Goal: Use online tool/utility

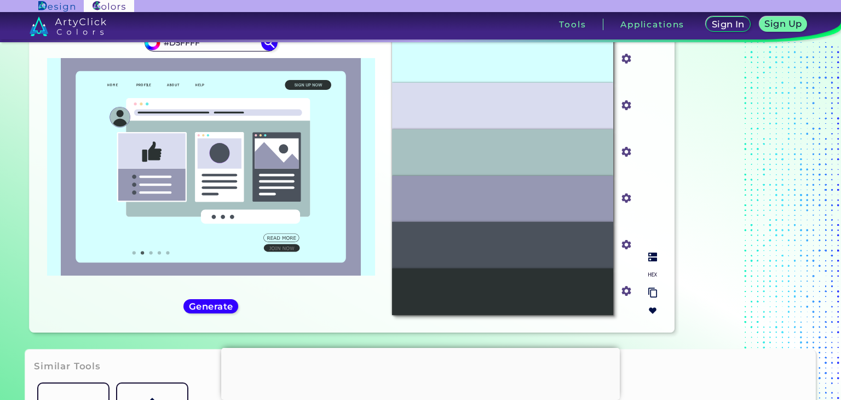
scroll to position [128, 0]
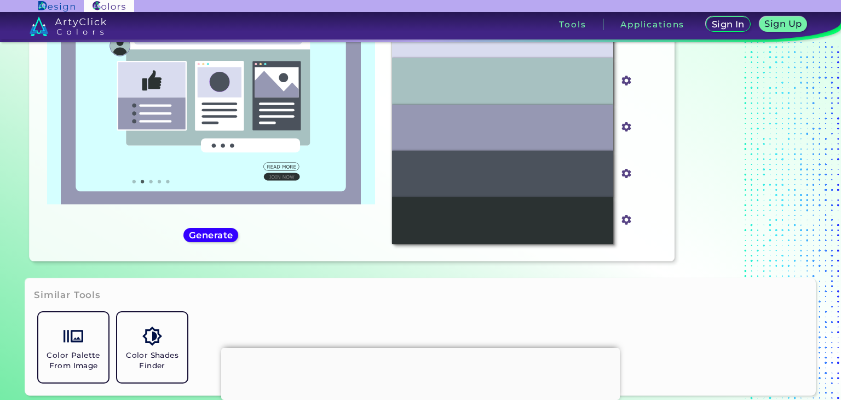
click at [149, 180] on icon at bounding box center [211, 95] width 270 height 191
click at [210, 237] on h5 "Generate" at bounding box center [211, 234] width 47 height 9
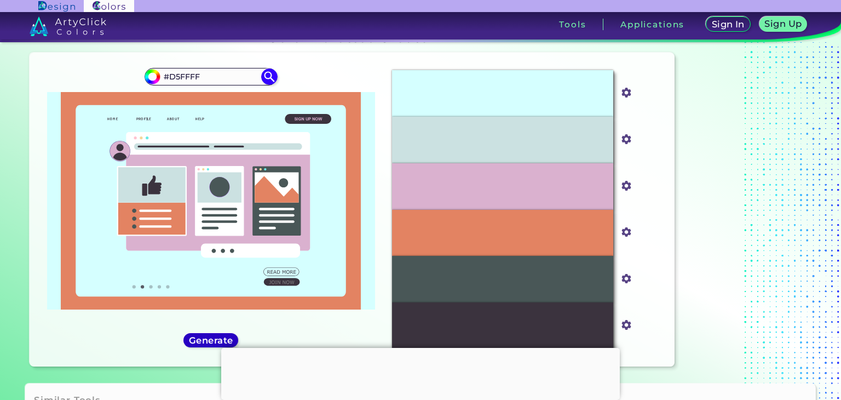
scroll to position [20, 0]
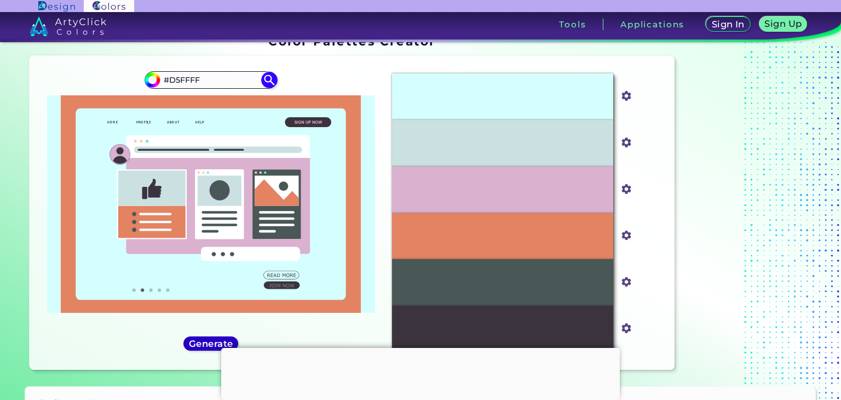
click at [188, 344] on h5 "Generate" at bounding box center [210, 343] width 45 height 9
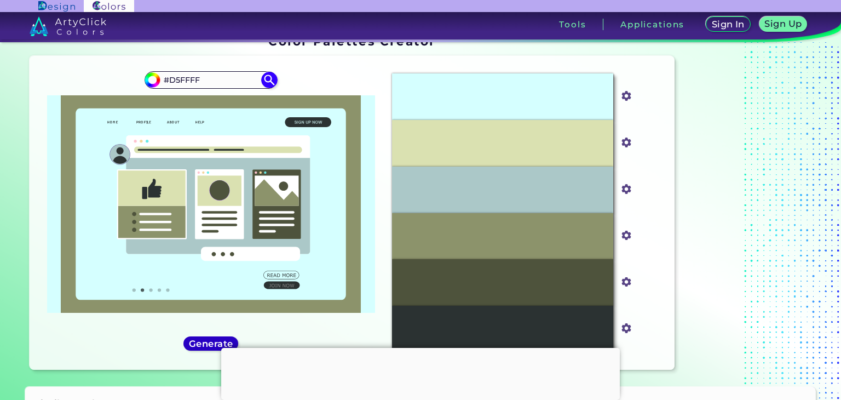
click at [188, 344] on h5 "Generate" at bounding box center [210, 343] width 45 height 9
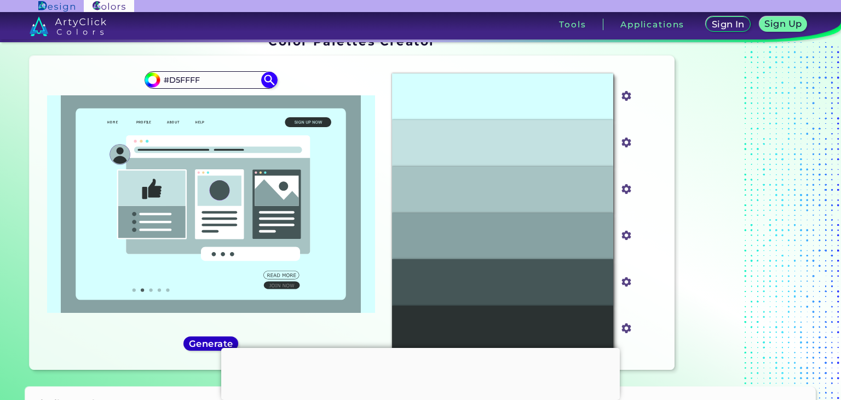
click at [190, 344] on h5 "Generate" at bounding box center [211, 343] width 42 height 8
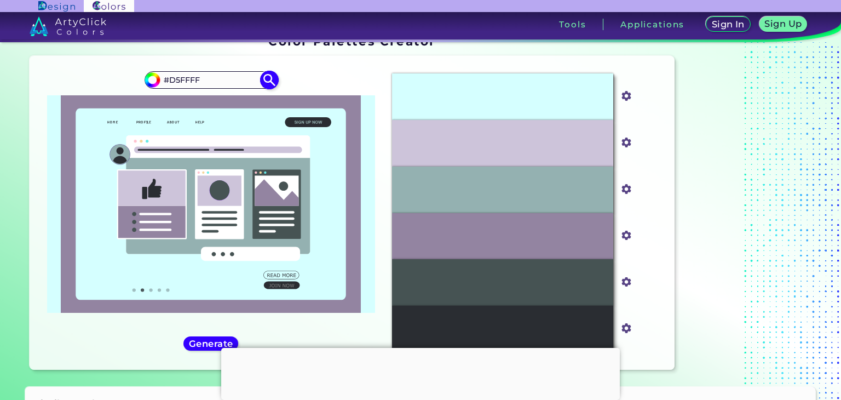
click at [151, 81] on input "#d5ffff" at bounding box center [151, 79] width 14 height 14
type input "#e1fefe"
type input "#E1FEFE"
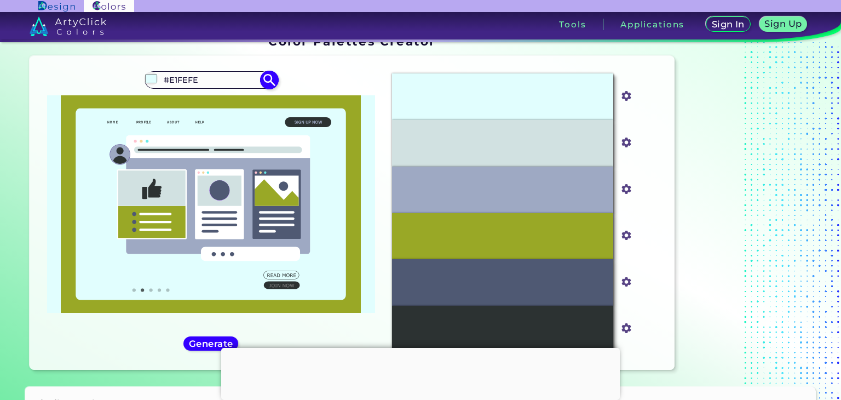
click at [182, 77] on input "#E1FEFE" at bounding box center [211, 80] width 102 height 15
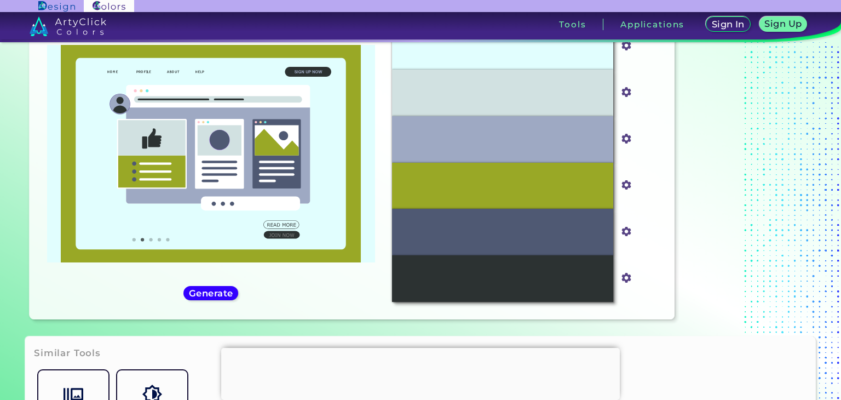
scroll to position [68, 0]
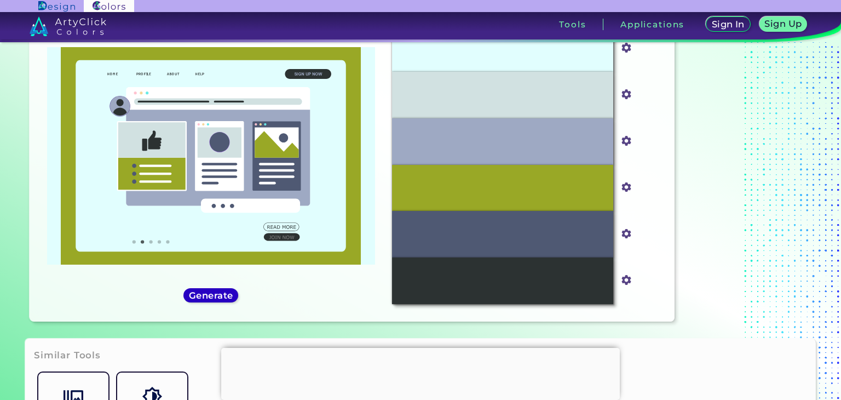
click at [215, 288] on div "Generate" at bounding box center [210, 295] width 55 height 14
click at [215, 297] on h5 "Generate" at bounding box center [211, 295] width 44 height 9
